Goal: Task Accomplishment & Management: Use online tool/utility

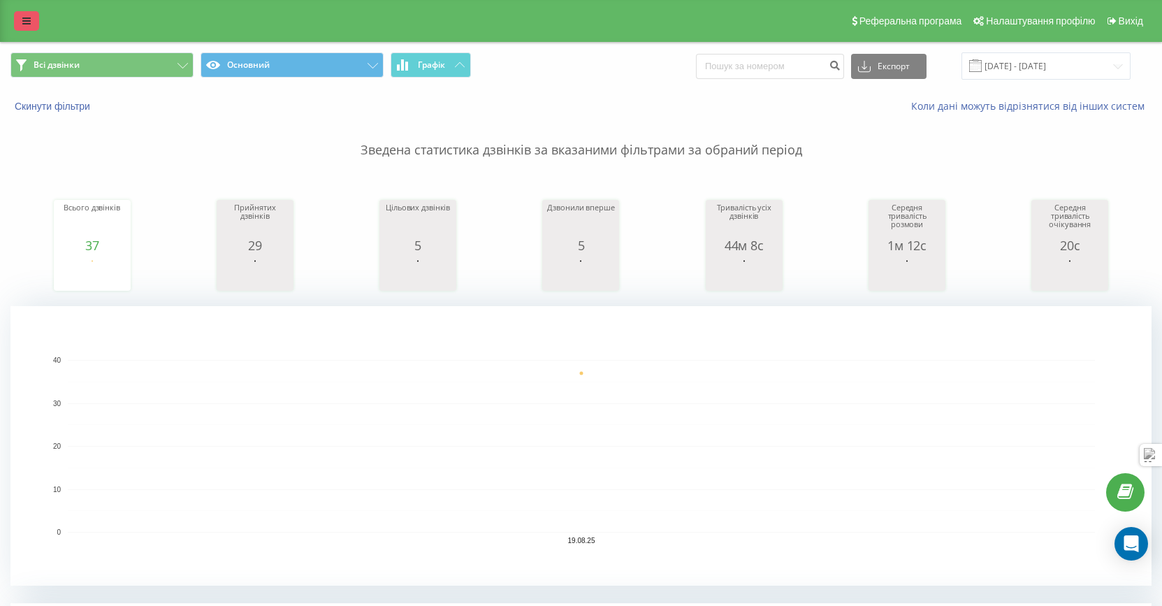
click at [28, 25] on icon at bounding box center [26, 21] width 8 height 10
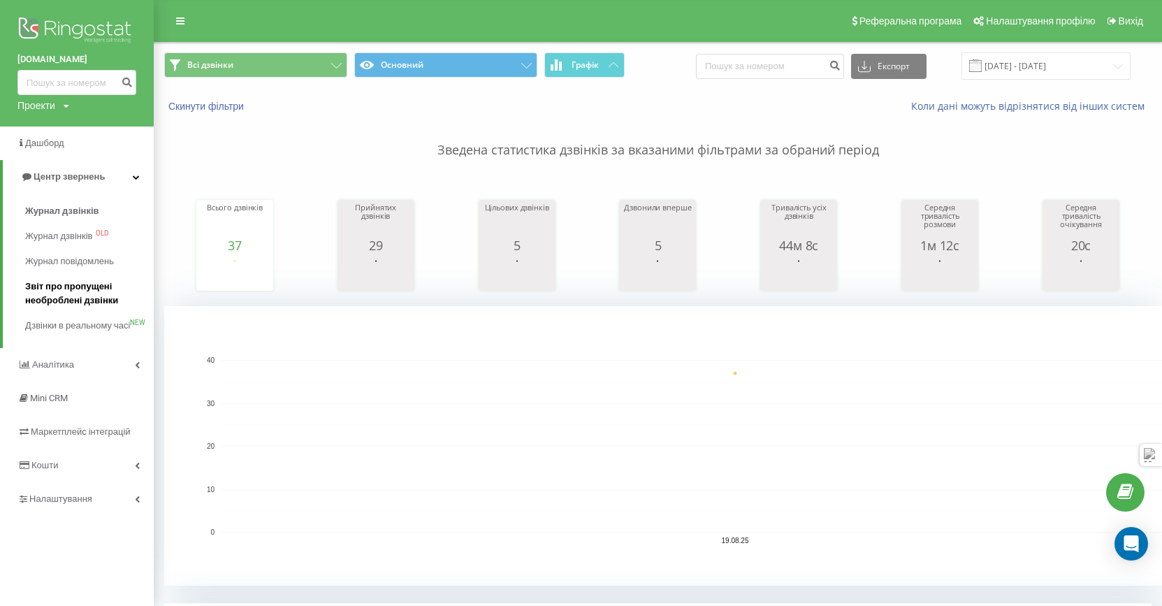
click at [64, 298] on span "Звіт про пропущені необроблені дзвінки" at bounding box center [86, 294] width 122 height 28
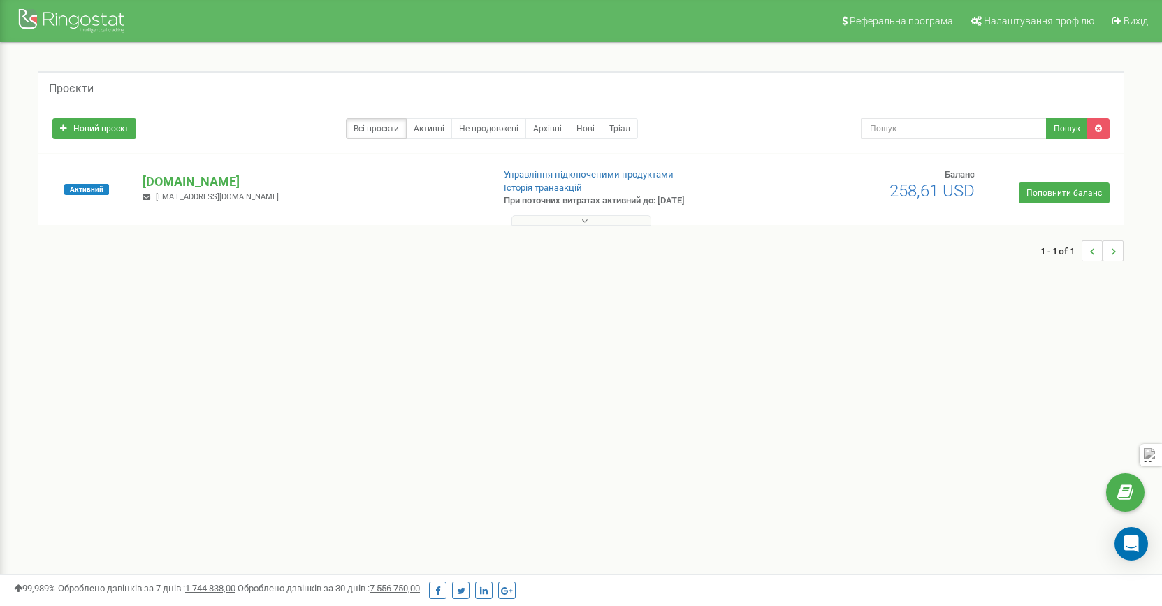
click at [618, 217] on button at bounding box center [582, 220] width 140 height 10
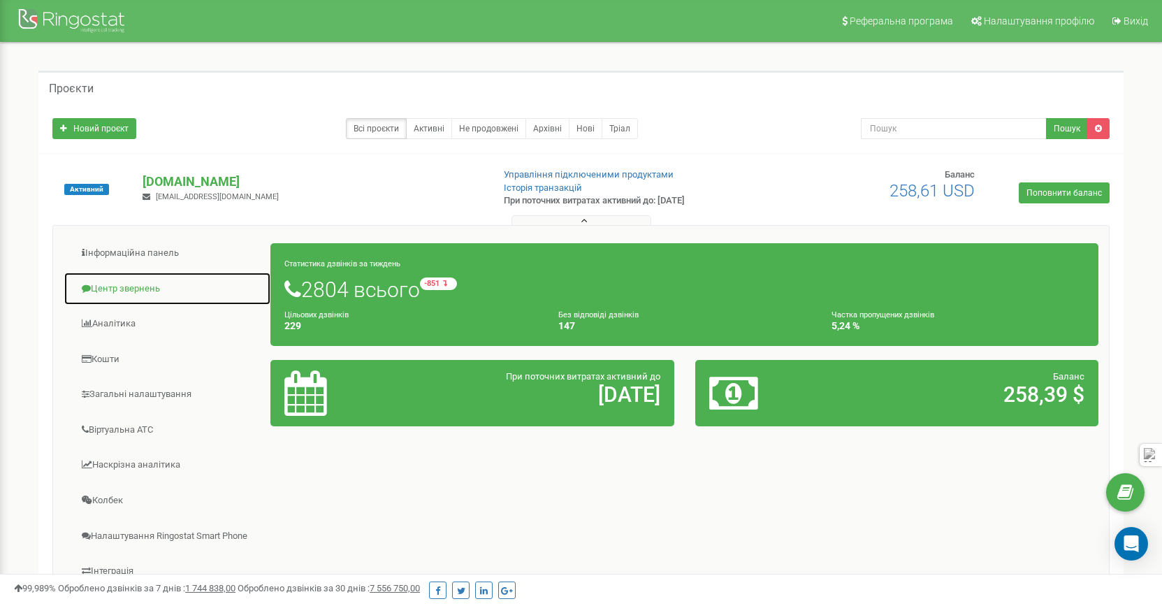
click at [110, 292] on link "Центр звернень" at bounding box center [168, 289] width 208 height 34
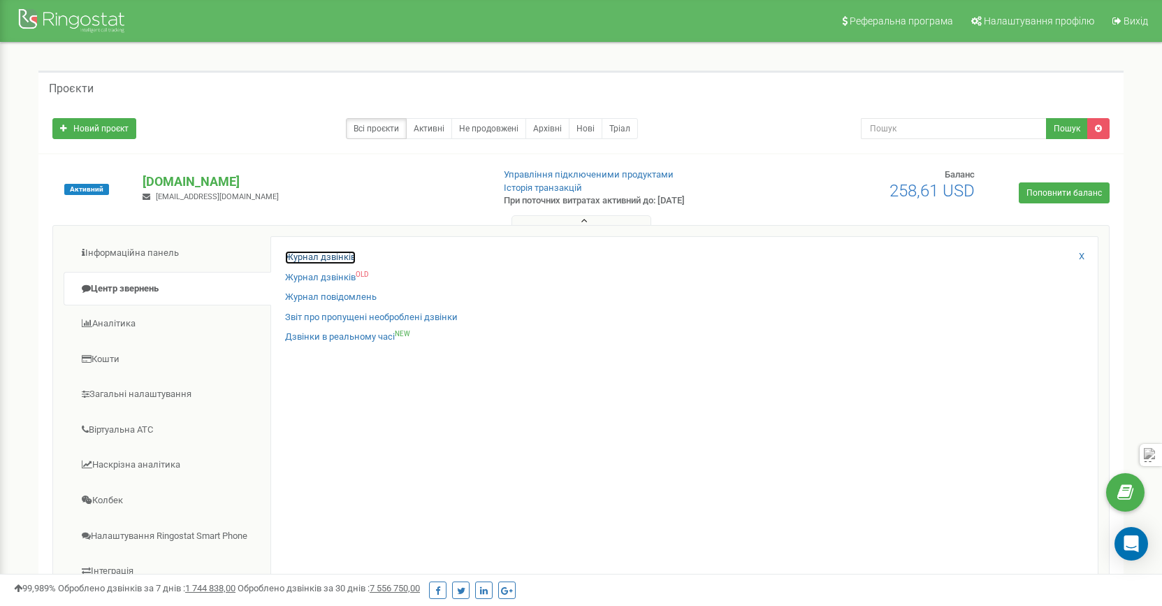
click at [321, 261] on link "Журнал дзвінків" at bounding box center [320, 257] width 71 height 13
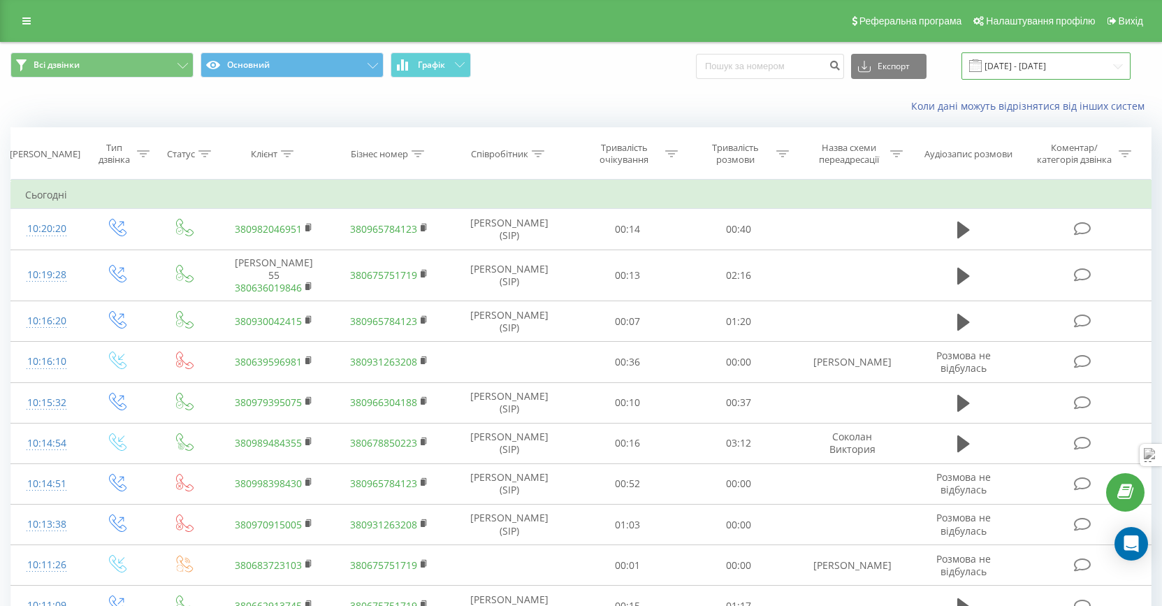
click at [1048, 72] on input "[DATE] - [DATE]" at bounding box center [1046, 65] width 169 height 27
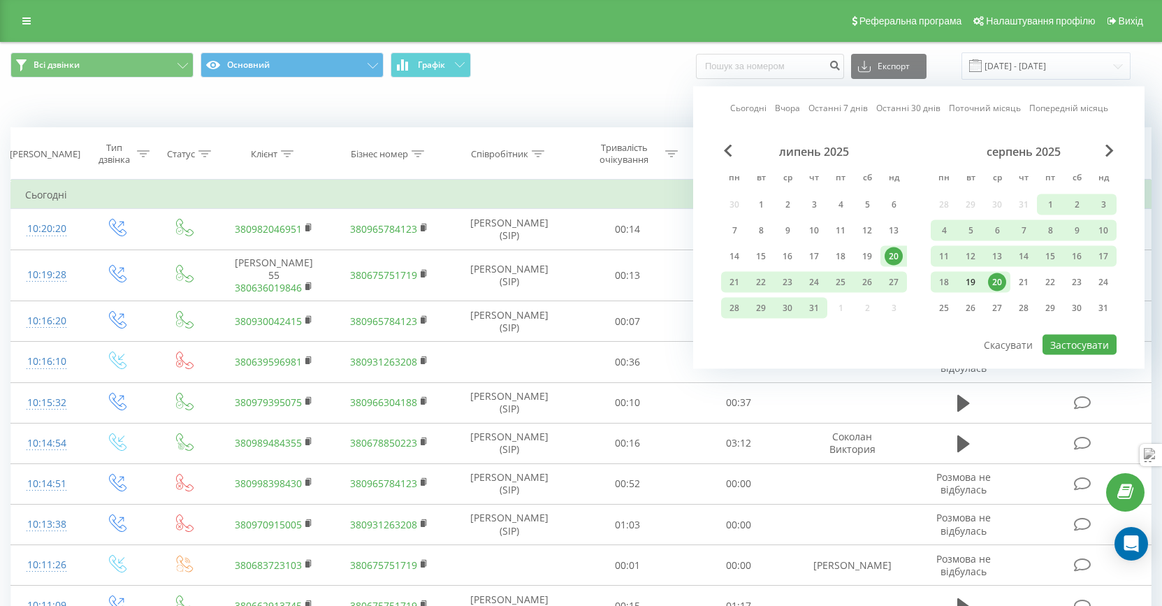
click at [965, 284] on div "19" at bounding box center [971, 282] width 18 height 18
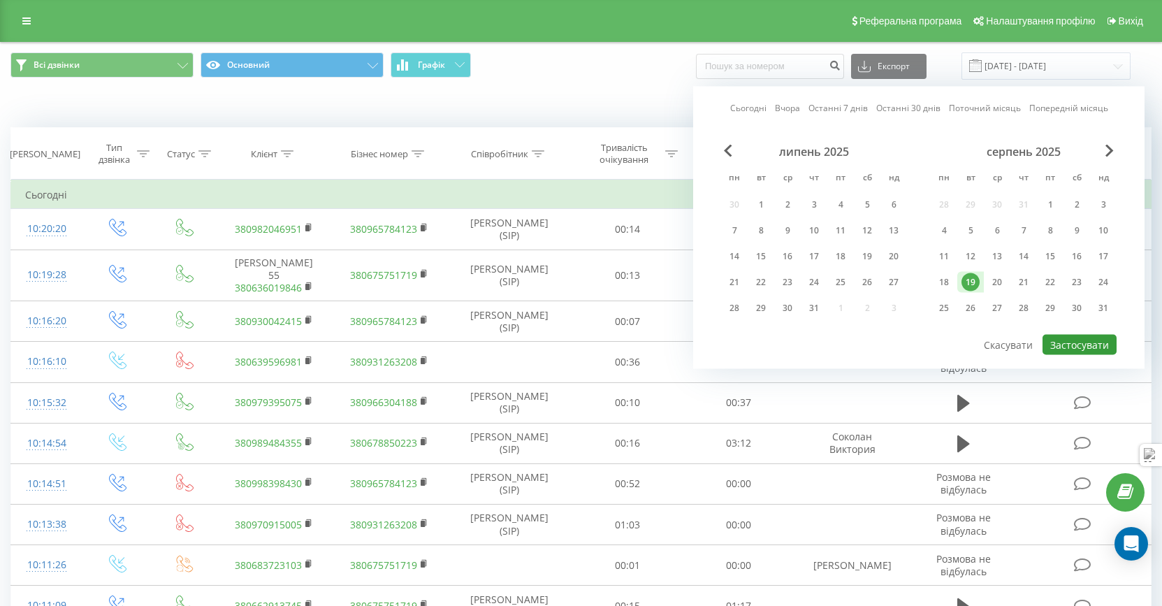
click at [1090, 345] on button "Застосувати" at bounding box center [1080, 345] width 74 height 20
type input "[DATE] - [DATE]"
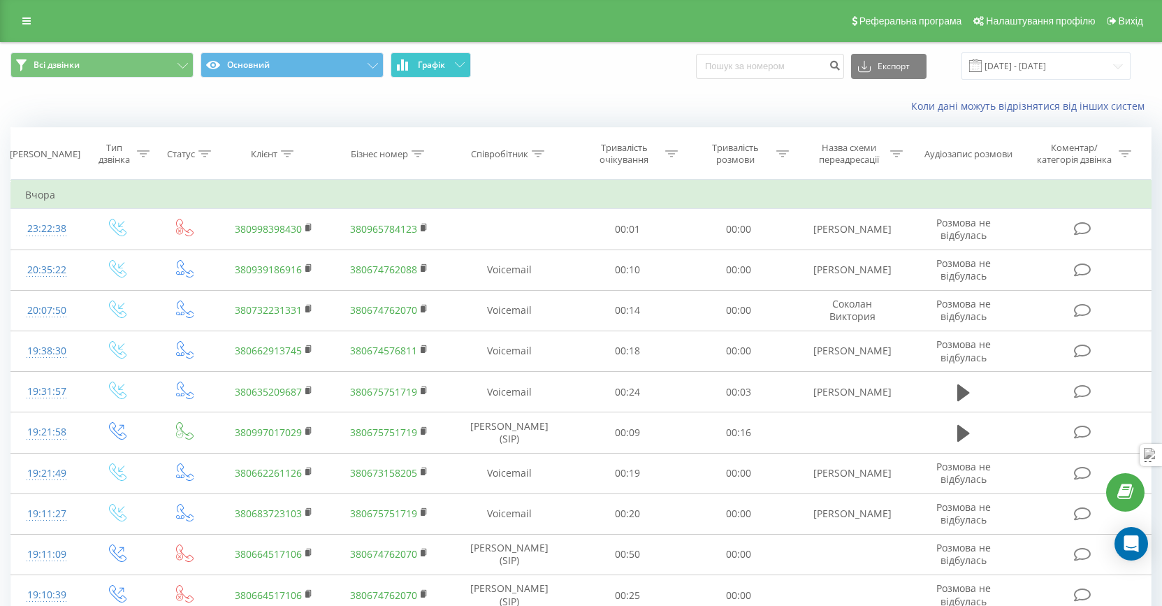
click at [459, 68] on button "Графік" at bounding box center [431, 64] width 80 height 25
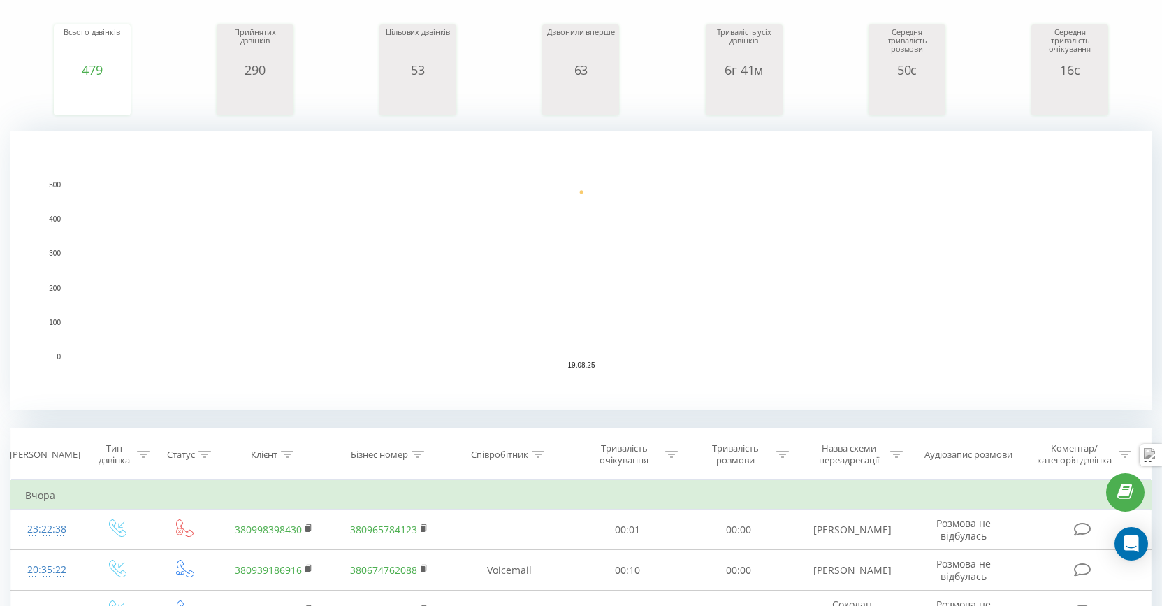
scroll to position [217, 0]
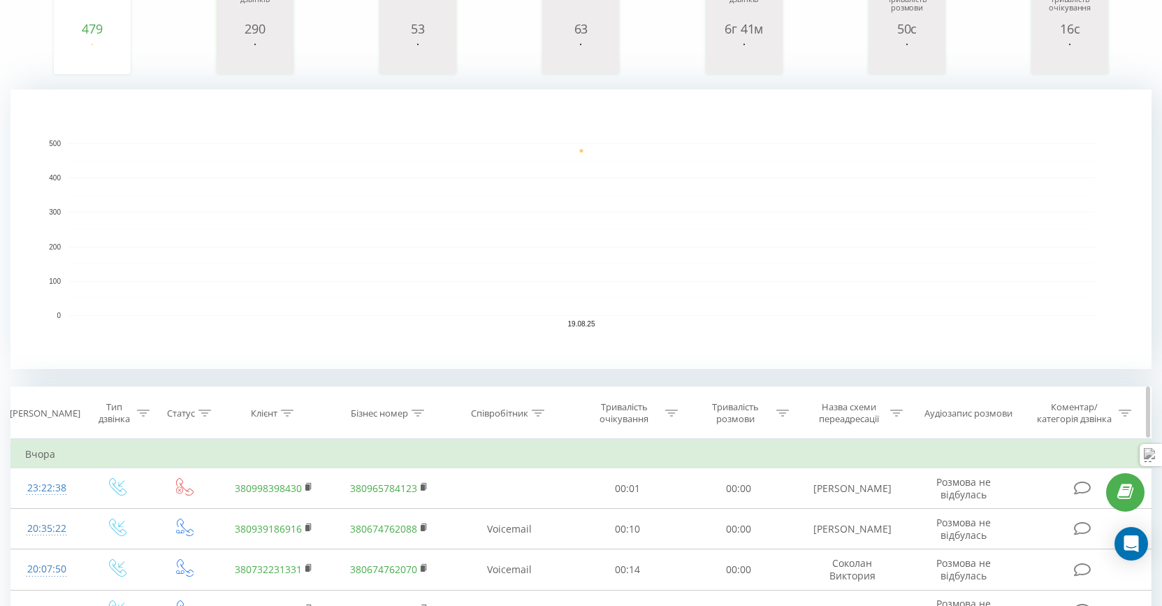
click at [540, 410] on icon at bounding box center [538, 413] width 13 height 7
click at [481, 512] on input "text" at bounding box center [510, 513] width 123 height 24
type input "катя"
click at [533, 544] on span "OK" at bounding box center [539, 541] width 39 height 22
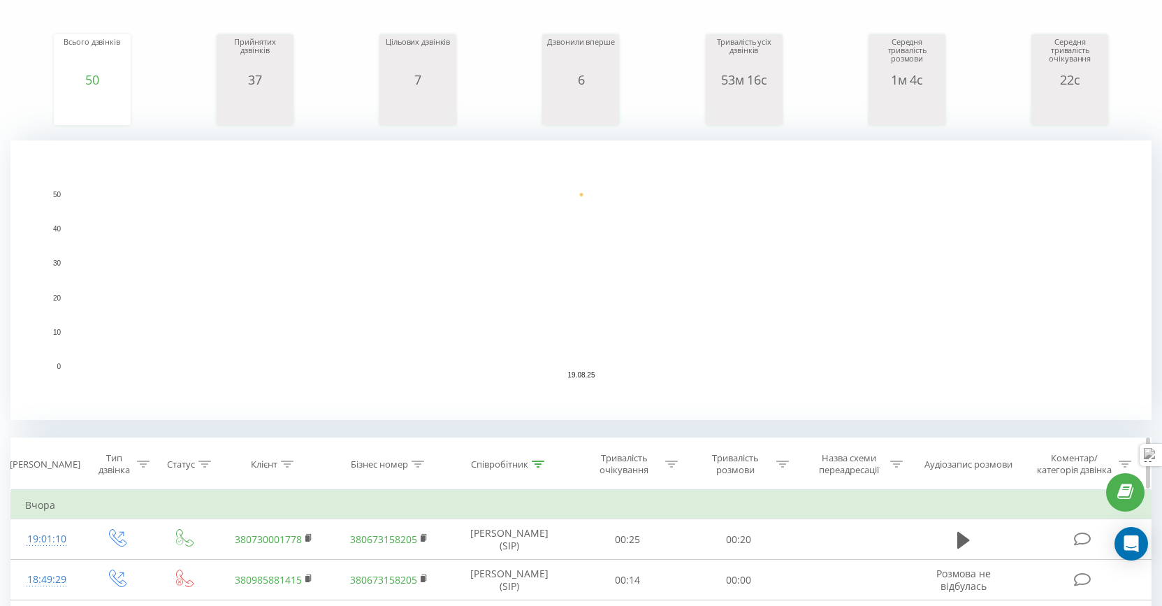
scroll to position [166, 0]
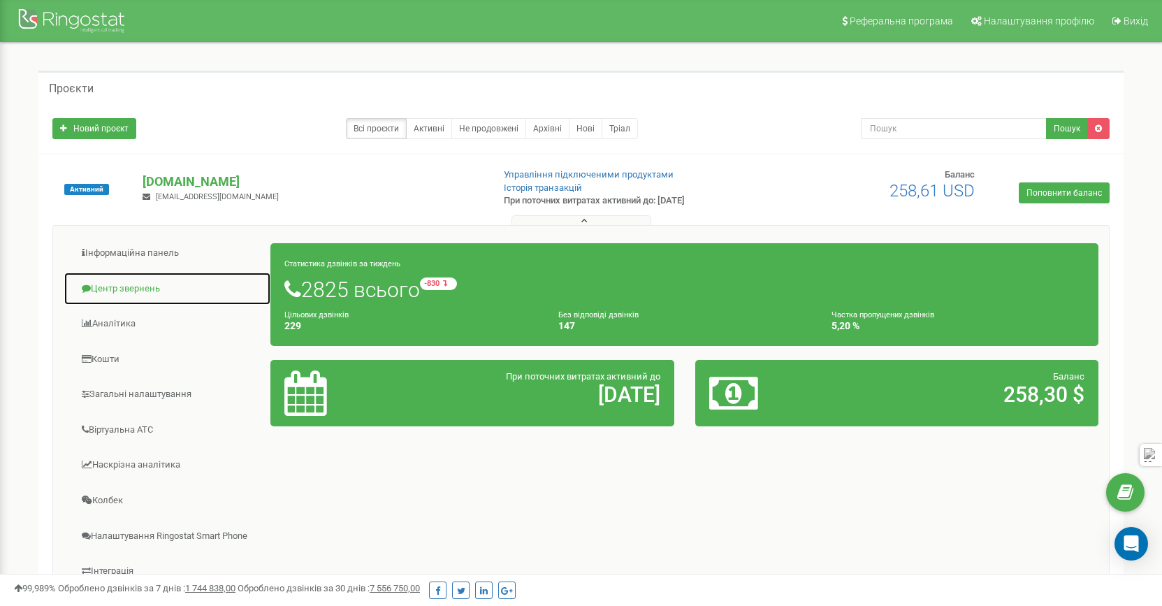
click at [126, 286] on link "Центр звернень" at bounding box center [168, 289] width 208 height 34
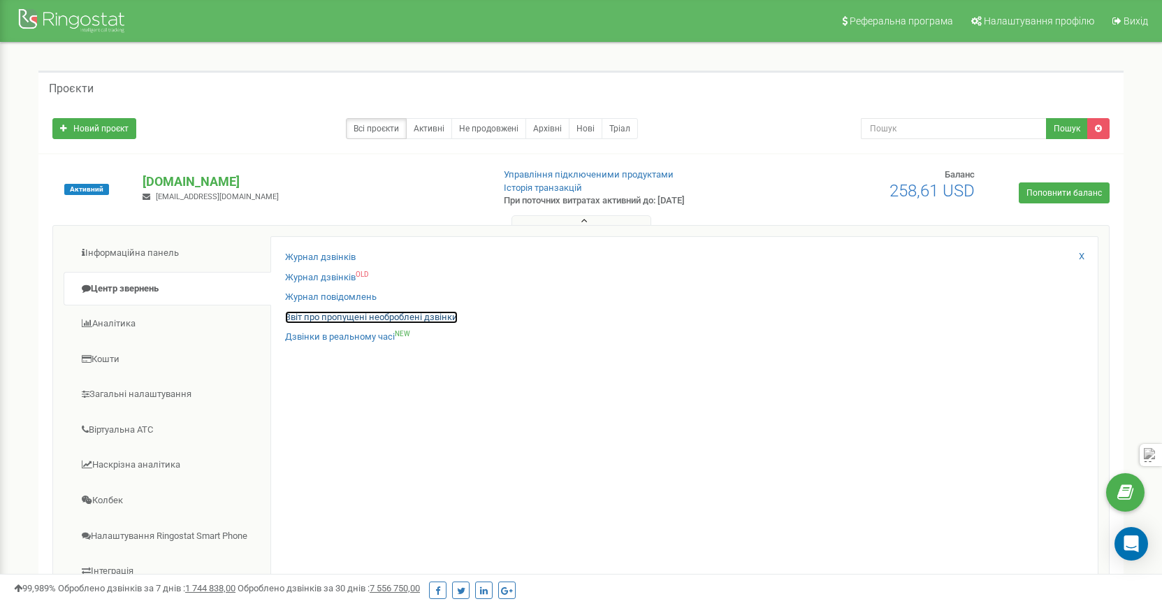
click at [316, 317] on link "Звіт про пропущені необроблені дзвінки" at bounding box center [371, 317] width 173 height 13
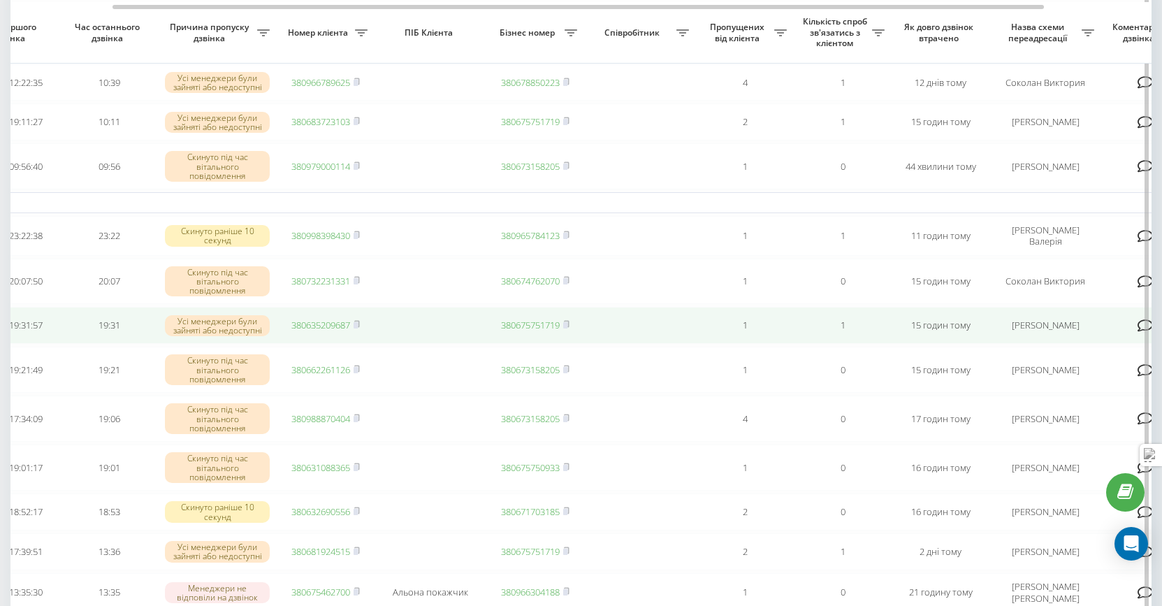
scroll to position [0, 117]
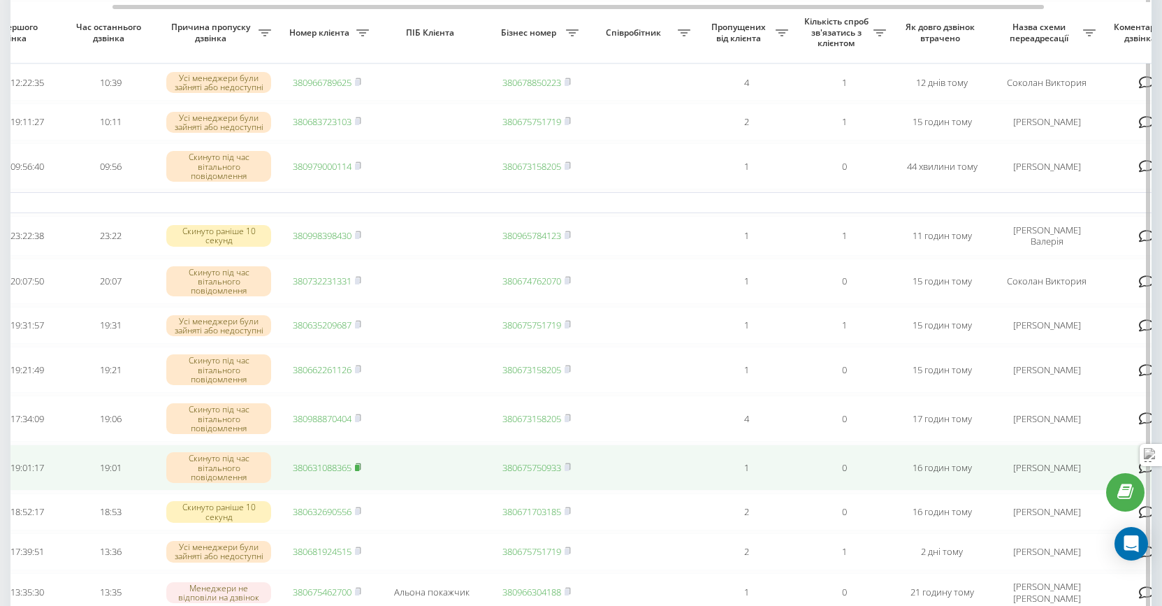
click at [361, 471] on icon at bounding box center [358, 467] width 6 height 8
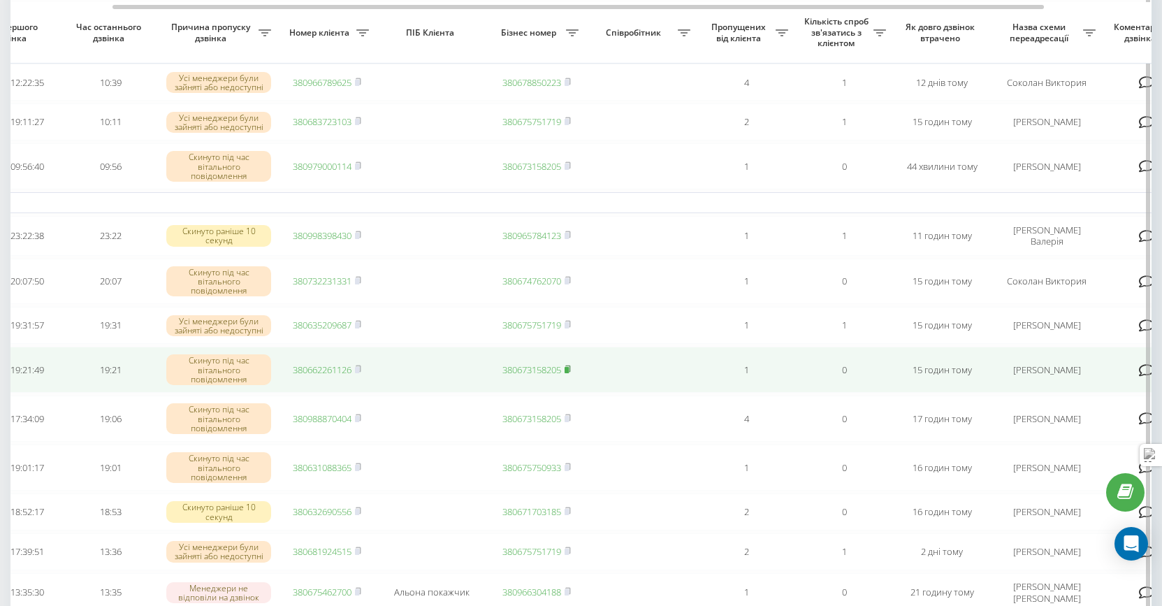
click at [570, 372] on icon at bounding box center [567, 368] width 5 height 6
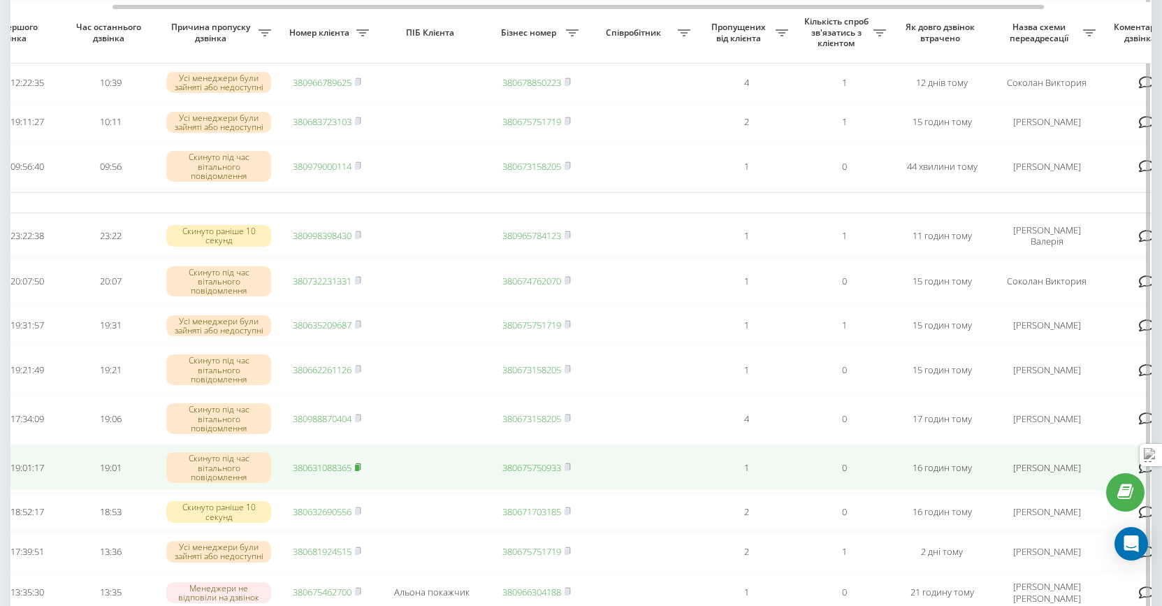
click at [359, 471] on rect at bounding box center [357, 468] width 4 height 6
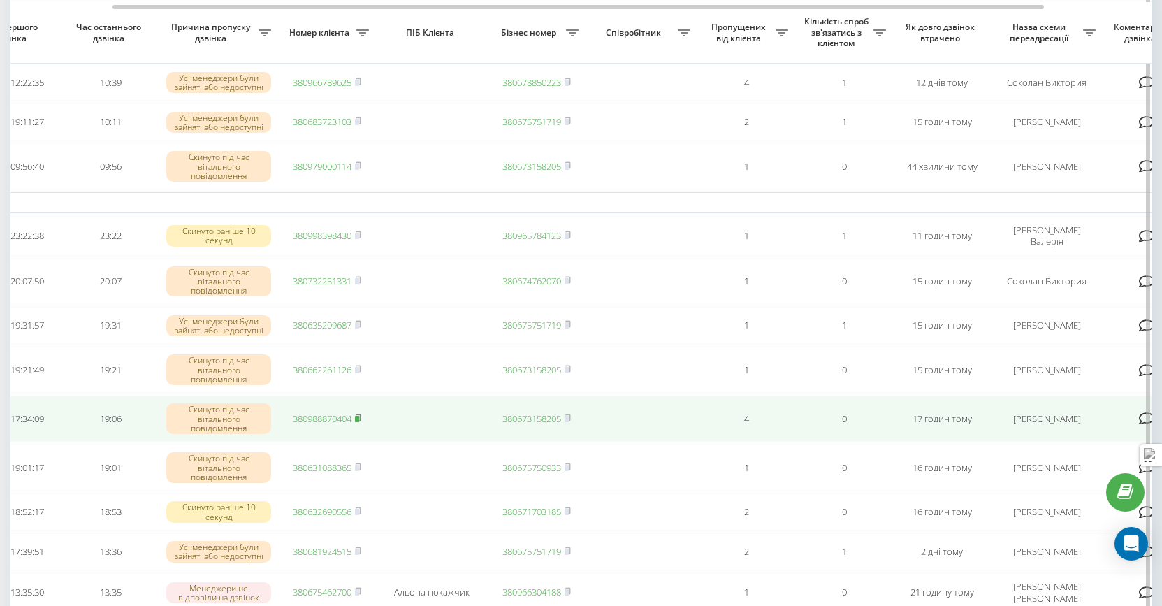
click at [359, 422] on rect at bounding box center [357, 419] width 4 height 6
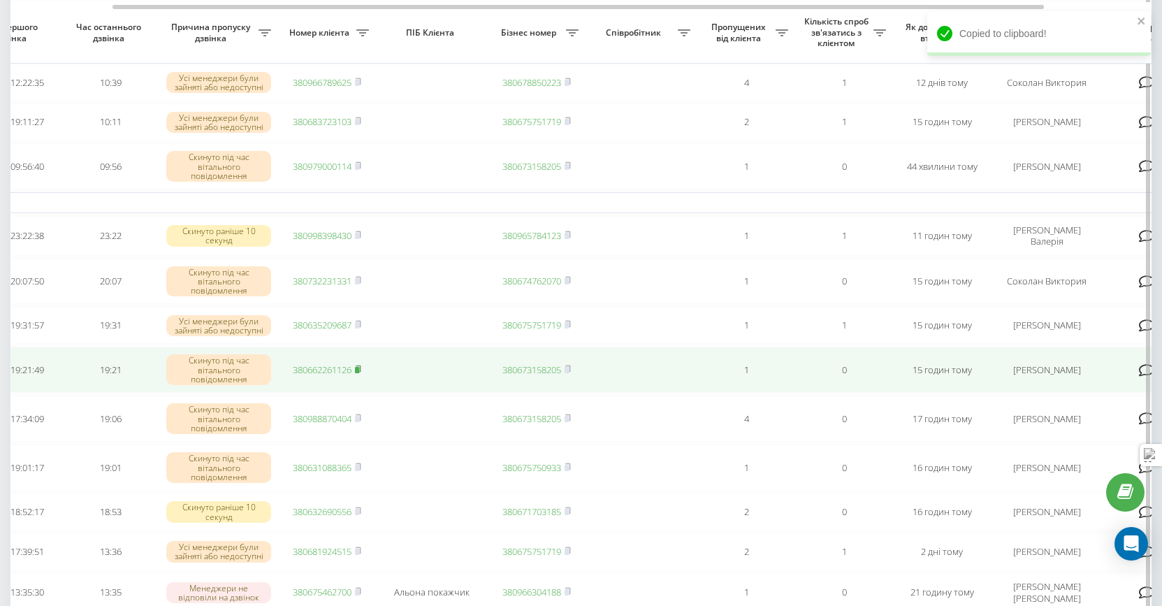
click at [361, 373] on icon at bounding box center [358, 369] width 6 height 8
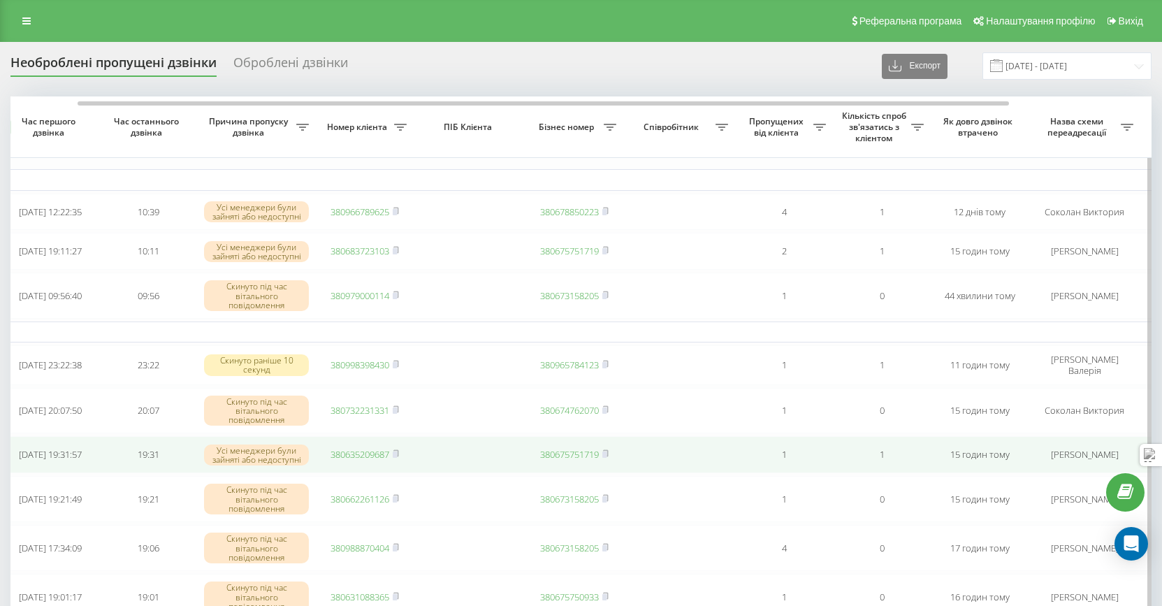
scroll to position [0, 78]
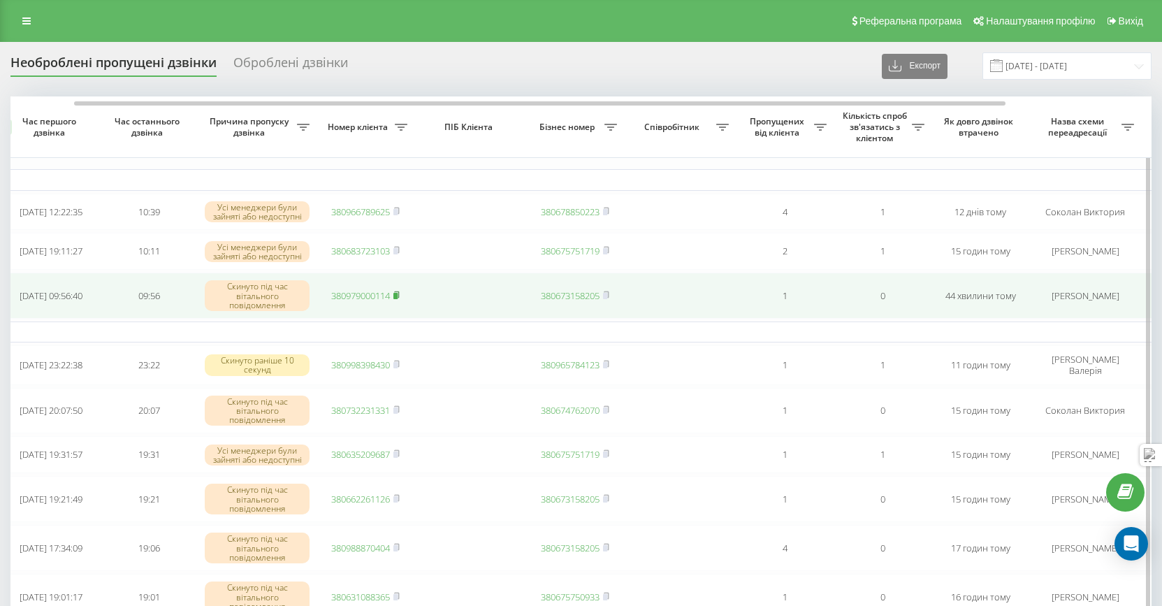
click at [398, 299] on rect at bounding box center [395, 296] width 4 height 6
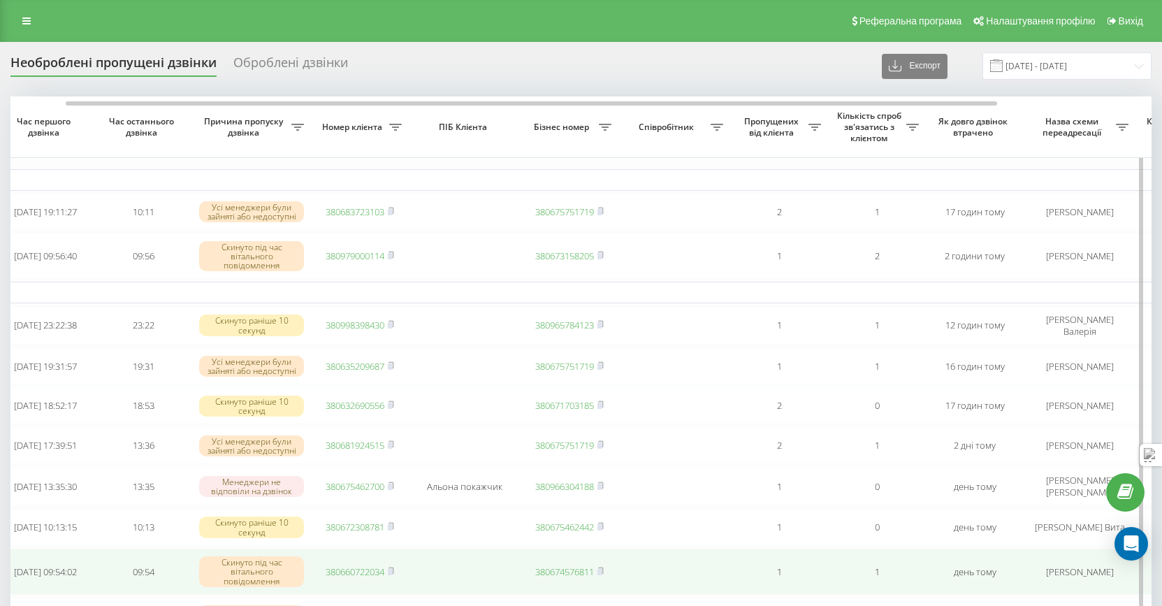
scroll to position [0, 77]
